Goal: Find contact information

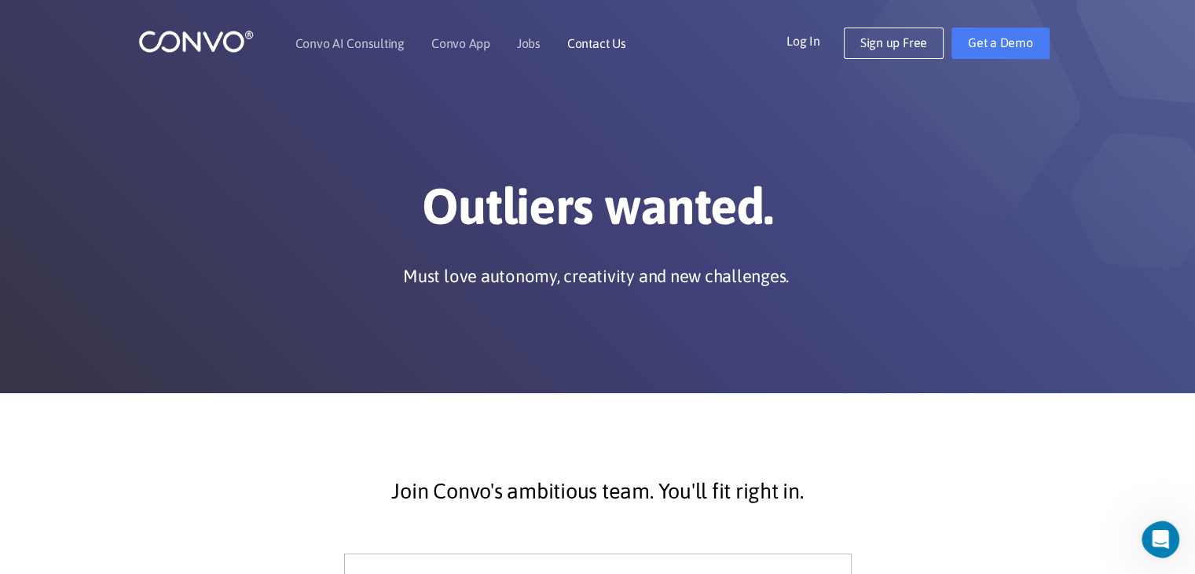
click at [578, 38] on link "Contact Us" at bounding box center [596, 43] width 59 height 13
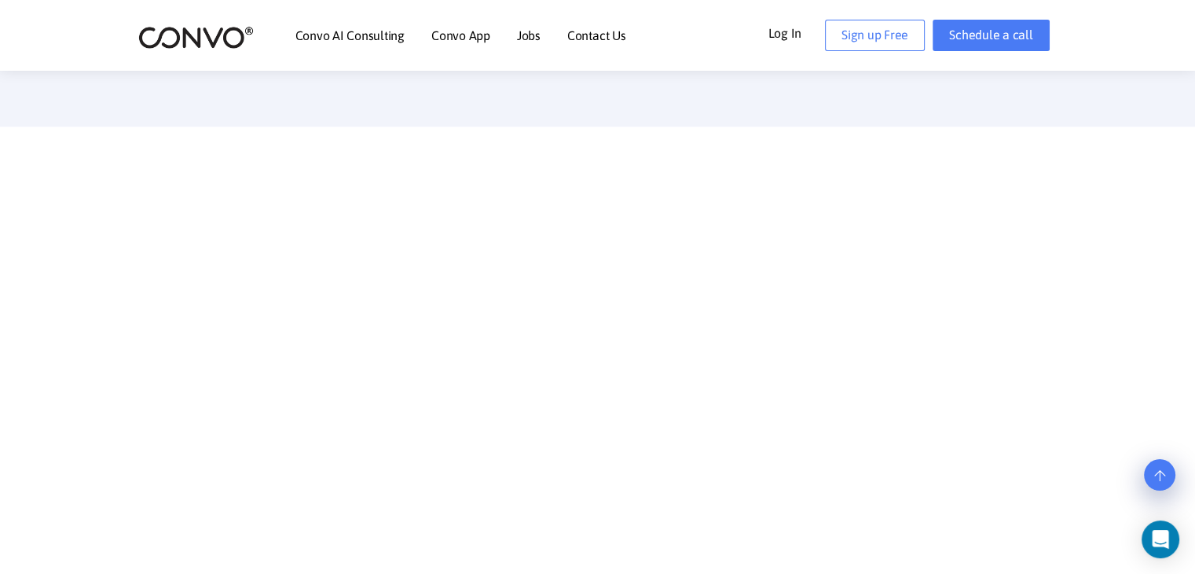
scroll to position [987, 0]
